Goal: Information Seeking & Learning: Learn about a topic

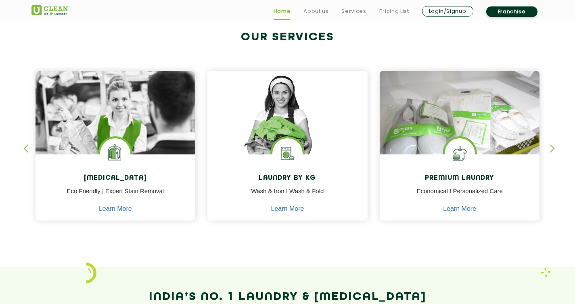
scroll to position [312, 0]
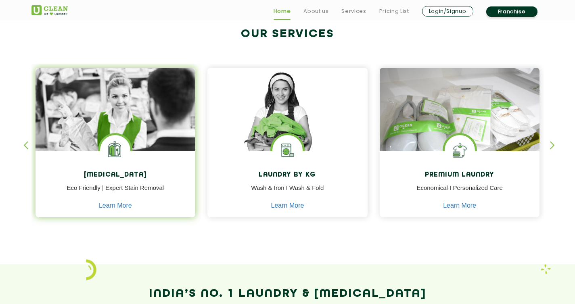
click at [118, 183] on p "Eco Friendly | Expert Stain Removal" at bounding box center [116, 192] width 148 height 18
click at [121, 205] on link "Learn More" at bounding box center [115, 205] width 33 height 7
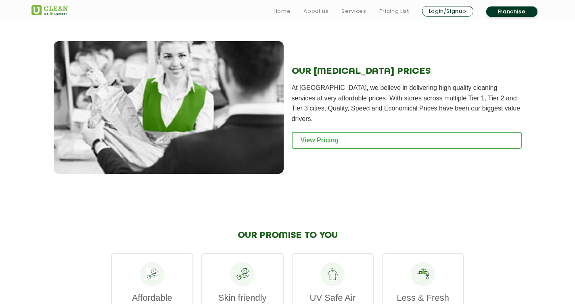
scroll to position [965, 0]
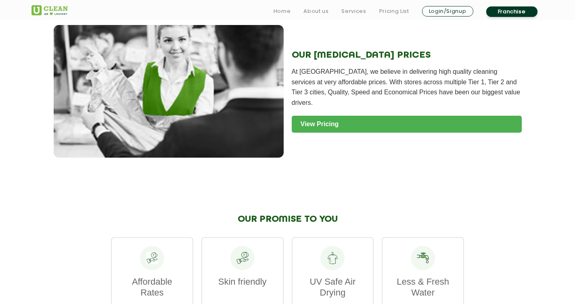
click at [310, 116] on link "View Pricing" at bounding box center [407, 124] width 230 height 17
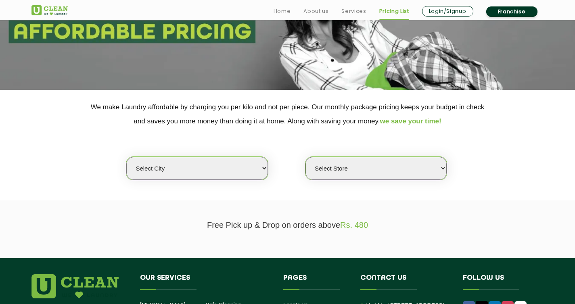
scroll to position [142, 0]
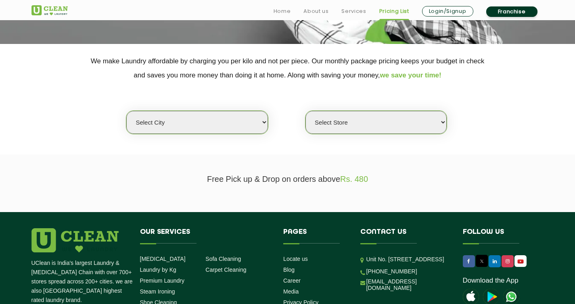
click at [203, 123] on select "Select city Aalo Agartala Agra Ahmedabad Akola Aligarh Alwar - UClean Select Am…" at bounding box center [196, 122] width 141 height 23
select select "6"
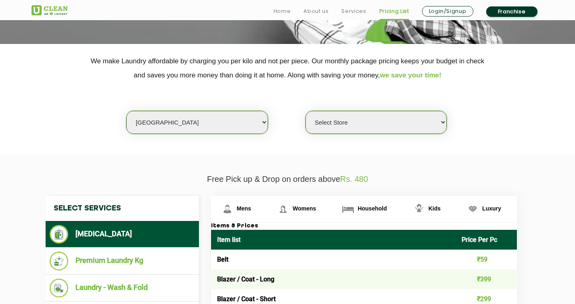
click at [335, 125] on select "Select Store UClean Bhartiya city UClean Hunasamaranahalli UClean KR Puram Beng…" at bounding box center [375, 122] width 141 height 23
select select "489"
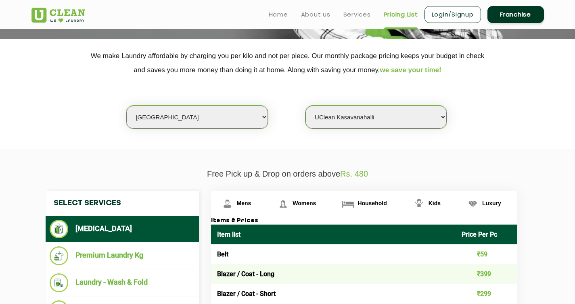
scroll to position [0, 0]
